Goal: Information Seeking & Learning: Learn about a topic

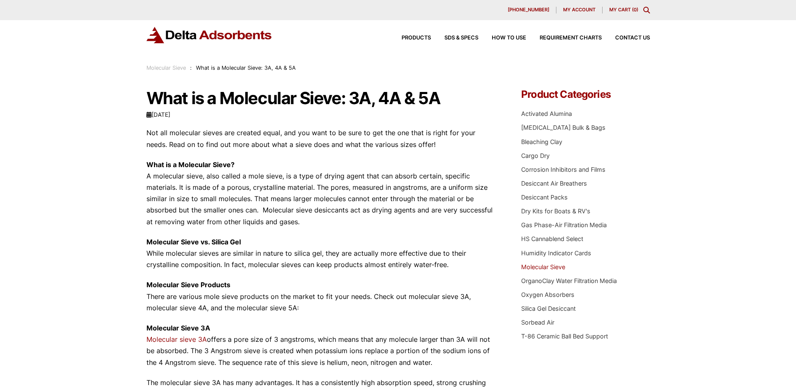
click at [555, 264] on link "Molecular Sieve" at bounding box center [543, 266] width 44 height 7
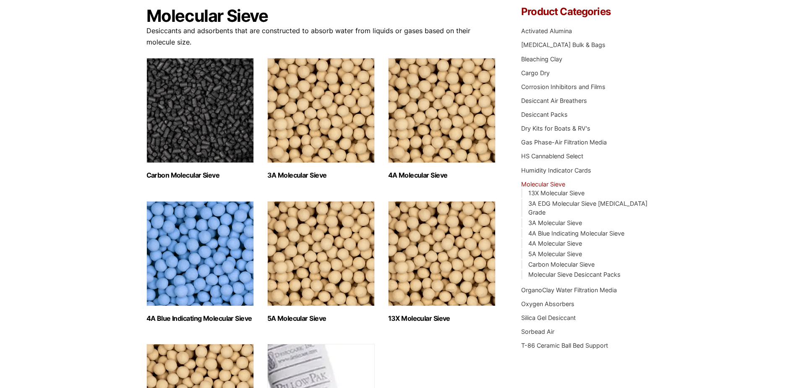
scroll to position [84, 0]
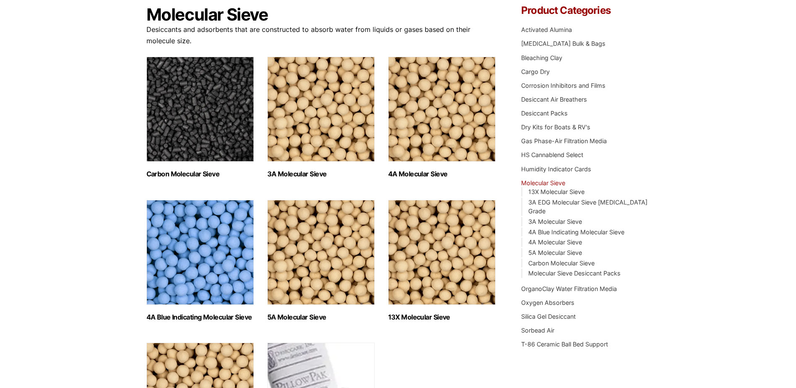
click at [436, 126] on img "Visit product category 4A Molecular Sieve" at bounding box center [441, 109] width 107 height 105
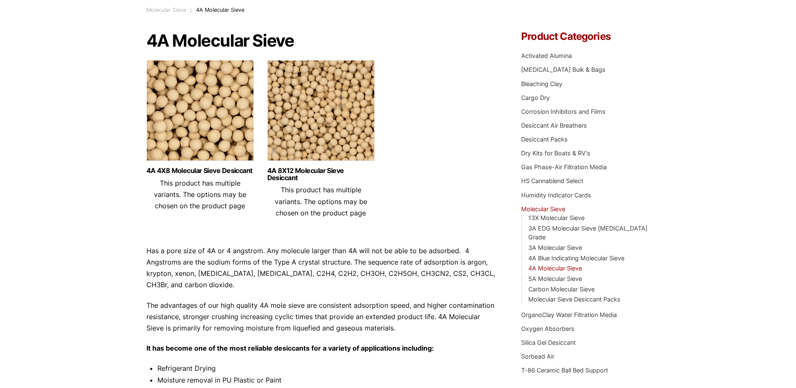
scroll to position [84, 0]
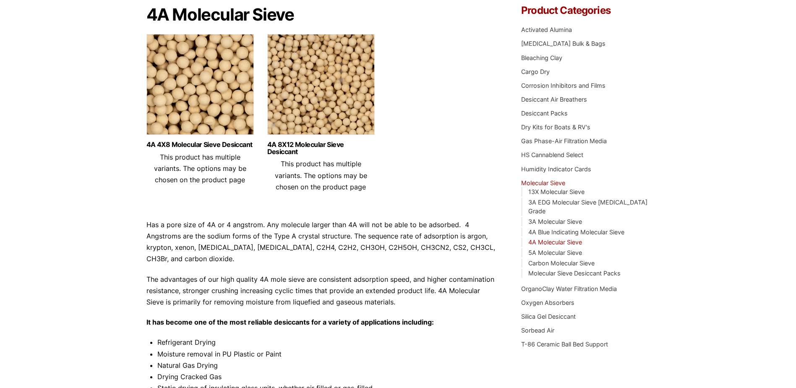
click at [329, 95] on img at bounding box center [320, 86] width 107 height 105
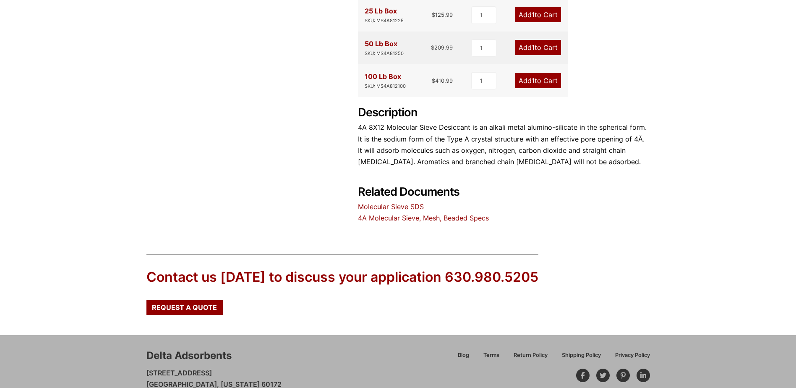
scroll to position [355, 0]
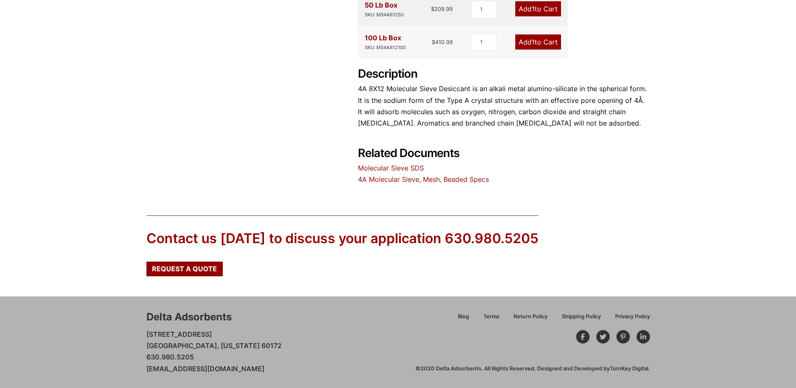
drag, startPoint x: 282, startPoint y: 368, endPoint x: 143, endPoint y: 368, distance: 138.0
click at [143, 368] on div "Delta Adsorbents 28 Congress Circle W. Roselle, Illinois 60172 630.980.5205 cus…" at bounding box center [398, 341] width 796 height 91
drag, startPoint x: 143, startPoint y: 368, endPoint x: 154, endPoint y: 372, distance: 10.9
